Goal: Transaction & Acquisition: Purchase product/service

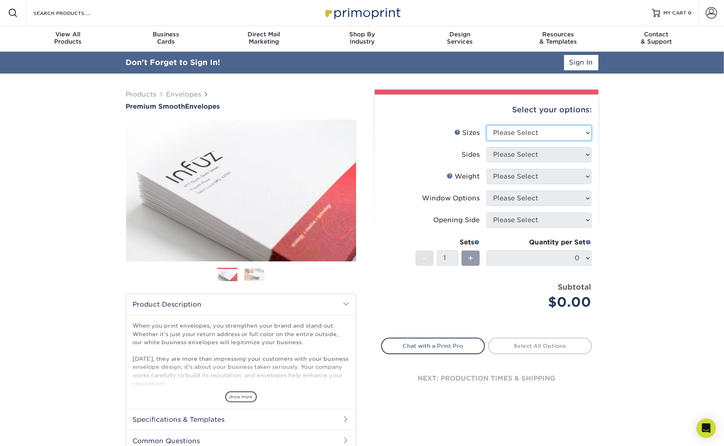
click at [524, 132] on select "Please Select 8.875" x 3.875" 4.125" x 9.5" 5.25" x 7.25" 9" x 12"" at bounding box center [539, 132] width 105 height 15
select select "5.25x7.25"
click at [487, 125] on select "Please Select 8.875" x 3.875" 4.125" x 9.5" 5.25" x 7.25" 9" x 12"" at bounding box center [539, 132] width 105 height 15
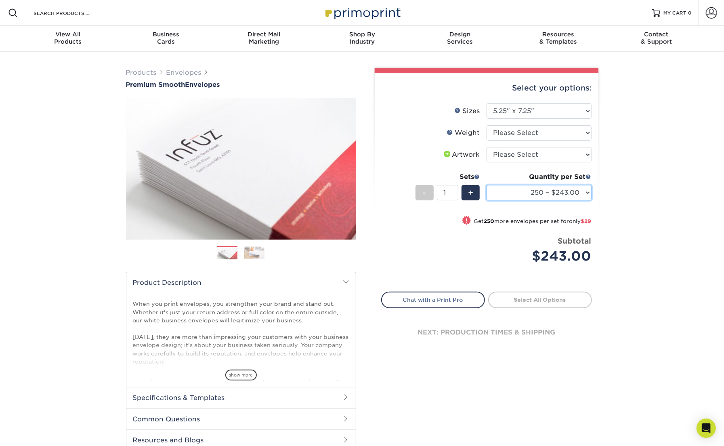
click at [534, 196] on select "250 – $243.00 500 – $272.00 1000 – $331.00 2500 – $507.00 5000 – $783.00 10000 …" at bounding box center [539, 192] width 105 height 15
select select "500 – $272.00"
click at [487, 185] on select "250 – $243.00 500 – $272.00 1000 – $331.00 2500 – $507.00 5000 – $783.00 10000 …" at bounding box center [539, 192] width 105 height 15
click at [544, 112] on select "Please Select 8.875" x 3.875" 4.125" x 9.5" 5.25" x 7.25" 9" x 12"" at bounding box center [539, 110] width 105 height 15
click at [487, 103] on select "Please Select 8.875" x 3.875" 4.125" x 9.5" 5.25" x 7.25" 9" x 12"" at bounding box center [539, 110] width 105 height 15
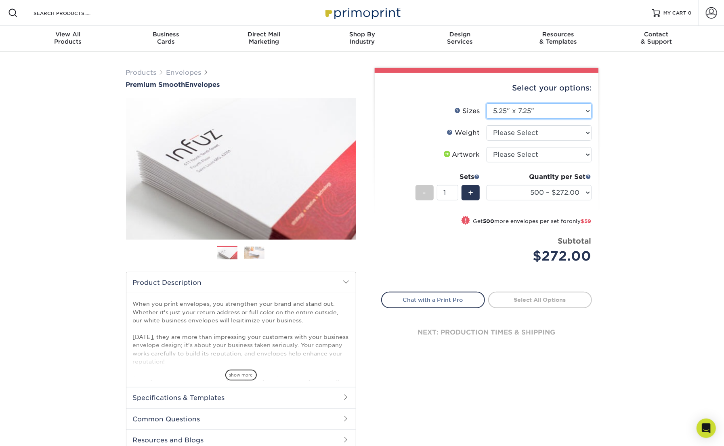
click at [536, 109] on select "Please Select 8.875" x 3.875" 4.125" x 9.5" 5.25" x 7.25" 9" x 12"" at bounding box center [539, 110] width 105 height 15
select select "4.12x9.50"
click at [487, 103] on select "Please Select 8.875" x 3.875" 4.125" x 9.5" 5.25" x 7.25" 9" x 12"" at bounding box center [539, 110] width 105 height 15
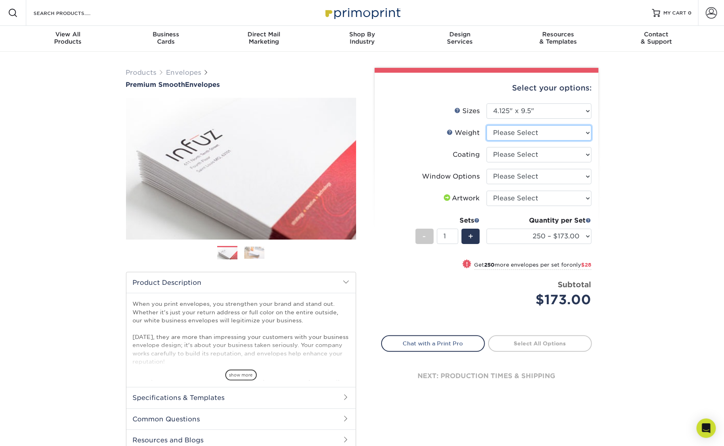
click at [514, 132] on select "Please Select 70LB" at bounding box center [539, 132] width 105 height 15
click at [487, 125] on select "Please Select 70LB" at bounding box center [539, 132] width 105 height 15
click at [541, 239] on select "250 – $173.00 500 – $201.00 1000 – $251.00 2500 – $388.00 5000 – $566.00 10000 …" at bounding box center [539, 236] width 105 height 15
select select "500 – $201.00"
click at [487, 229] on select "250 – $173.00 500 – $201.00 1000 – $251.00 2500 – $388.00 5000 – $566.00 10000 …" at bounding box center [539, 236] width 105 height 15
